Goal: Transaction & Acquisition: Purchase product/service

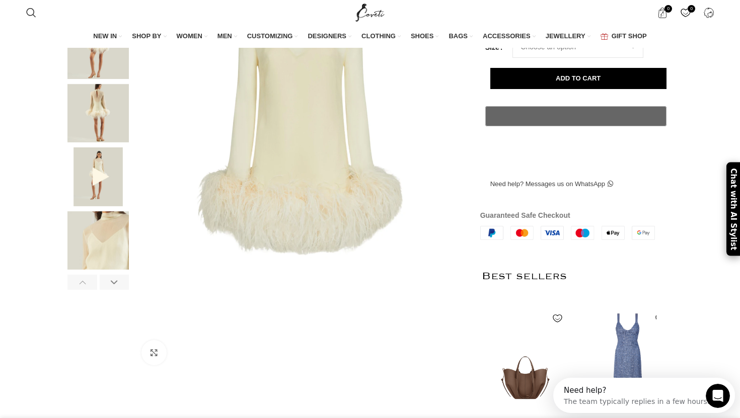
scroll to position [243, 0]
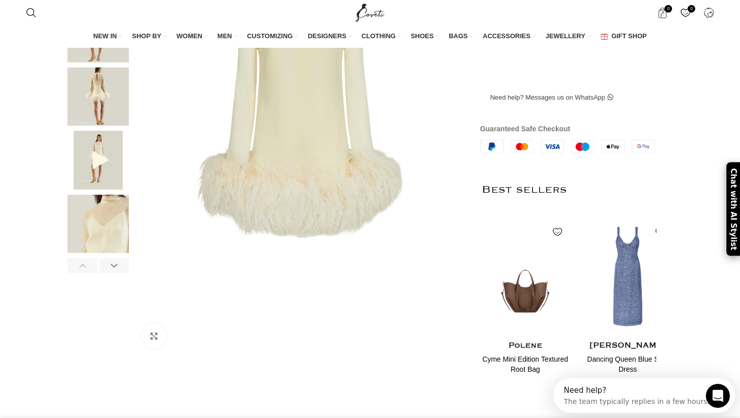
click at [124, 62] on img at bounding box center [97, 33] width 61 height 59
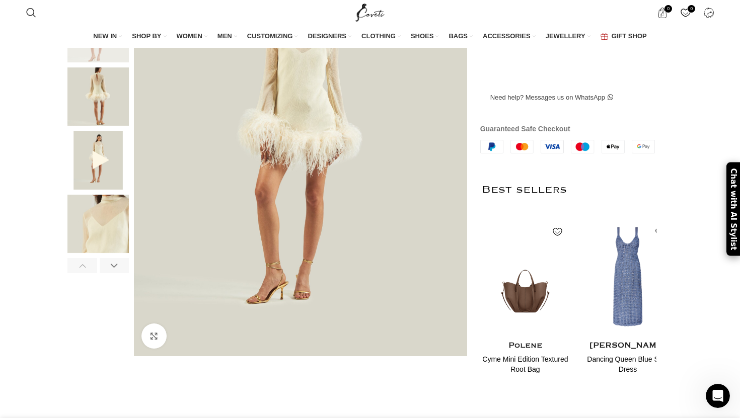
click at [102, 126] on img at bounding box center [97, 96] width 61 height 59
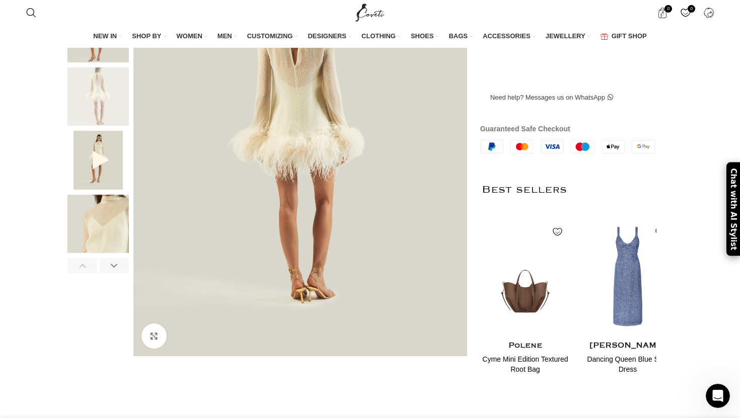
click at [111, 126] on img at bounding box center [97, 96] width 61 height 59
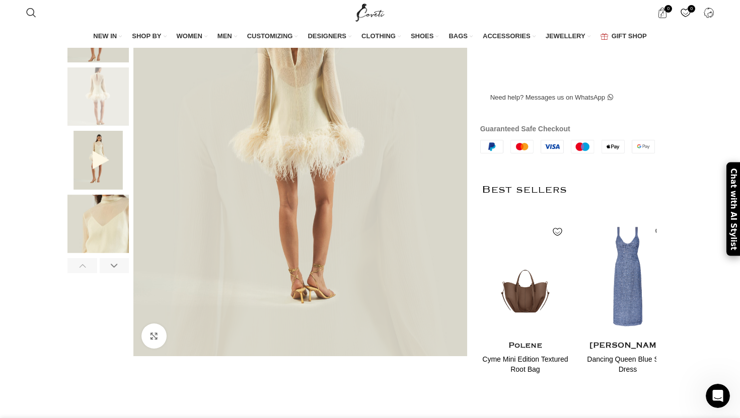
scroll to position [0, 212]
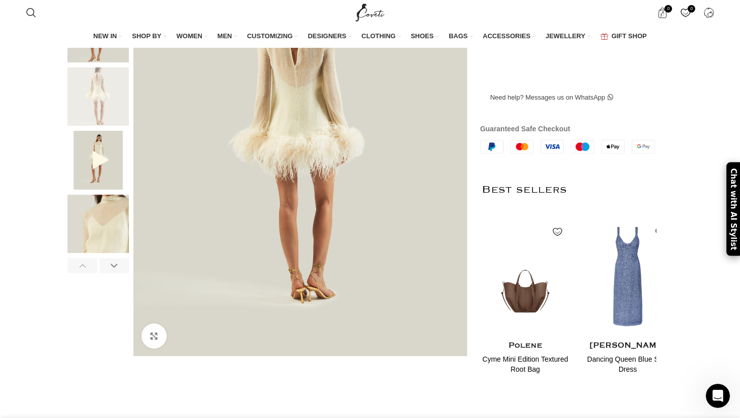
select select "8-[GEOGRAPHIC_DATA]"
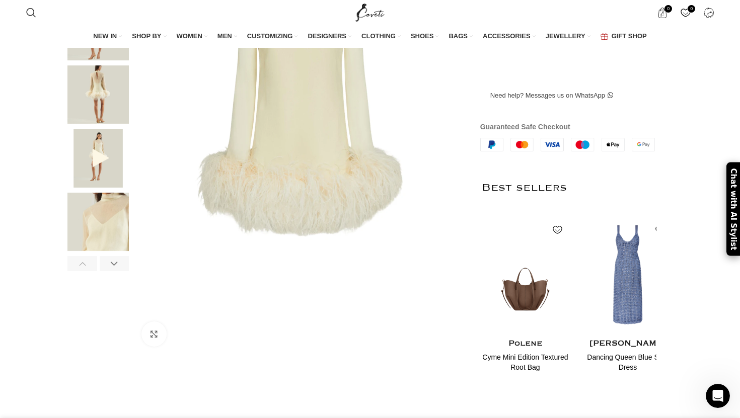
scroll to position [245, 0]
select select "10-[GEOGRAPHIC_DATA]"
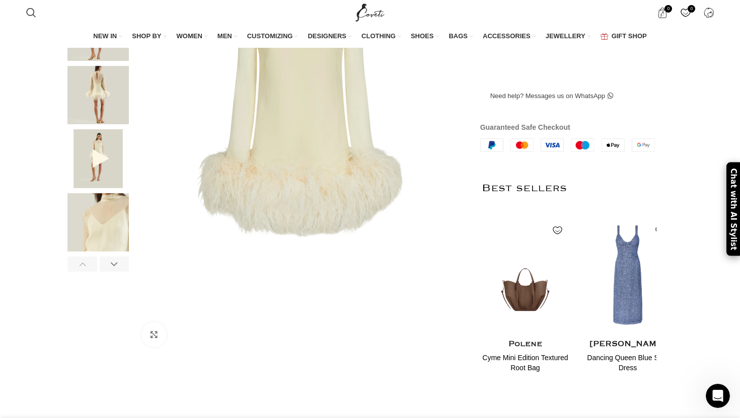
select select "10-[GEOGRAPHIC_DATA]"
click at [99, 61] on img at bounding box center [97, 31] width 61 height 59
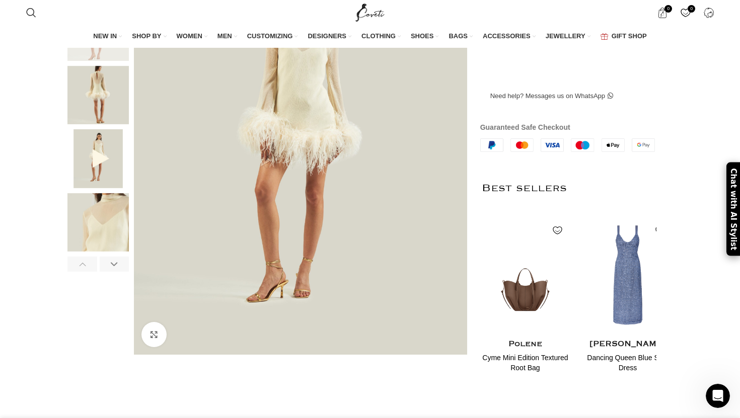
click at [101, 125] on img at bounding box center [97, 95] width 61 height 59
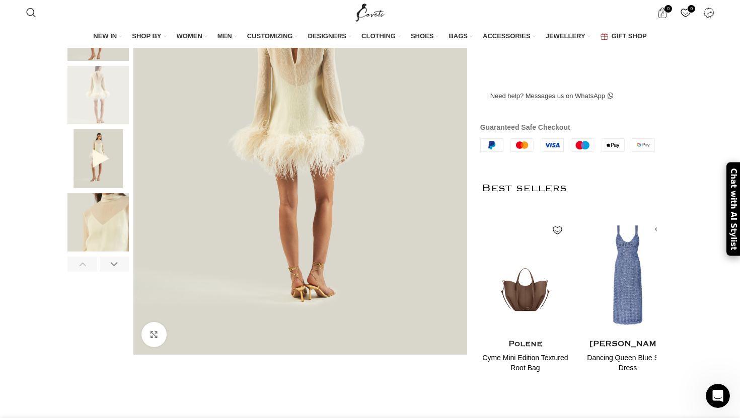
click at [101, 252] on img at bounding box center [97, 222] width 61 height 59
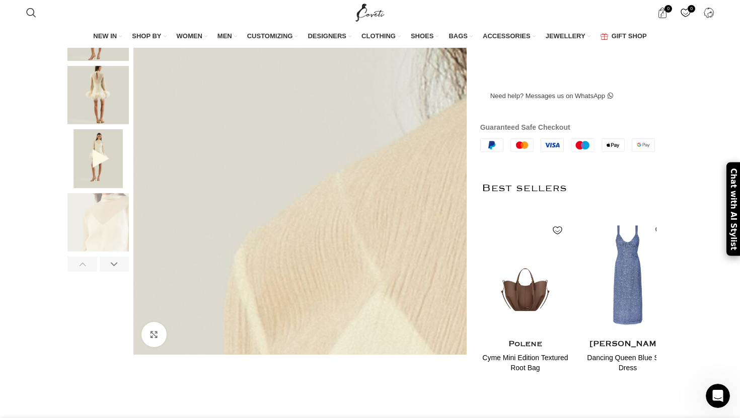
scroll to position [0, 424]
